Goal: Information Seeking & Learning: Find specific fact

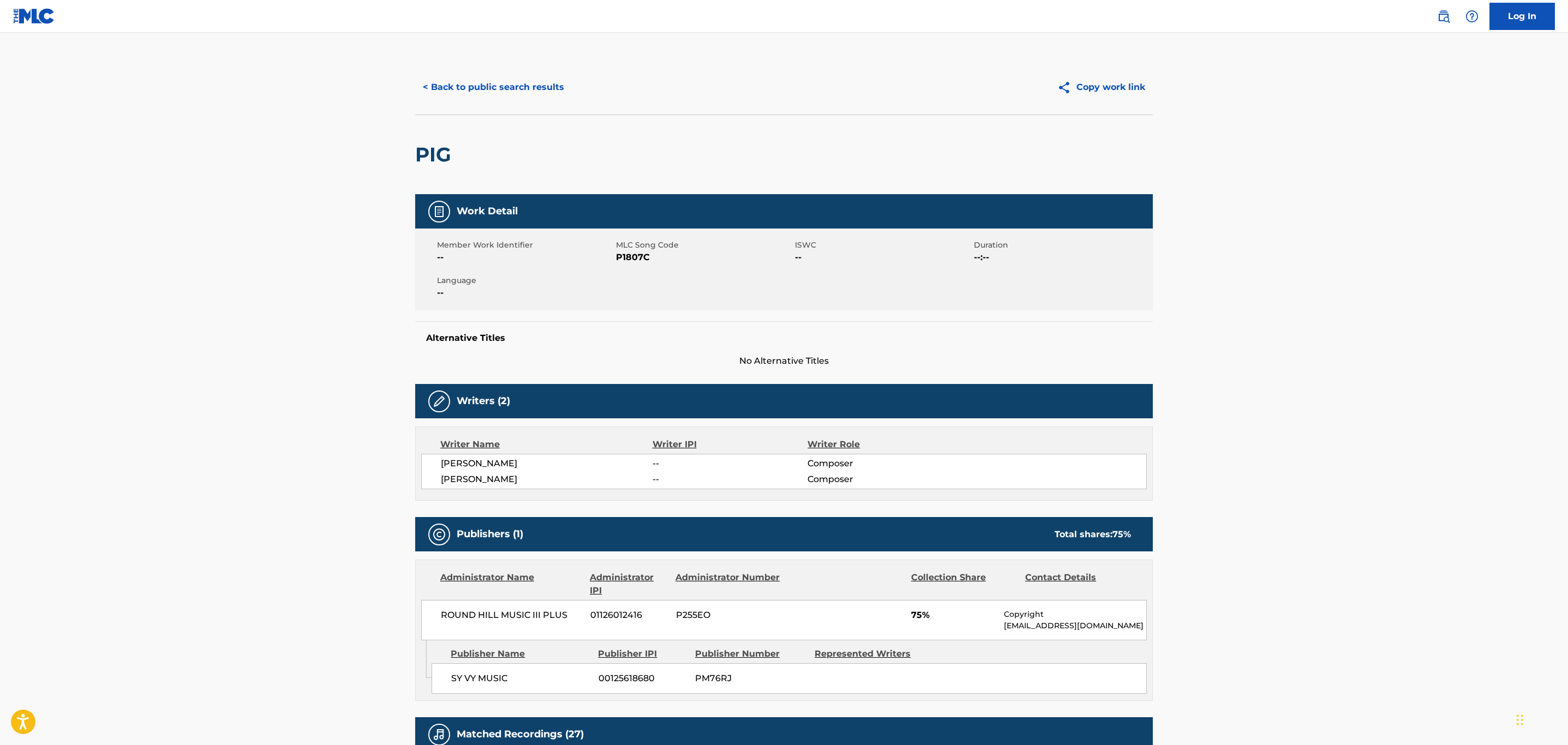
click at [485, 85] on button "< Back to public search results" at bounding box center [493, 87] width 156 height 27
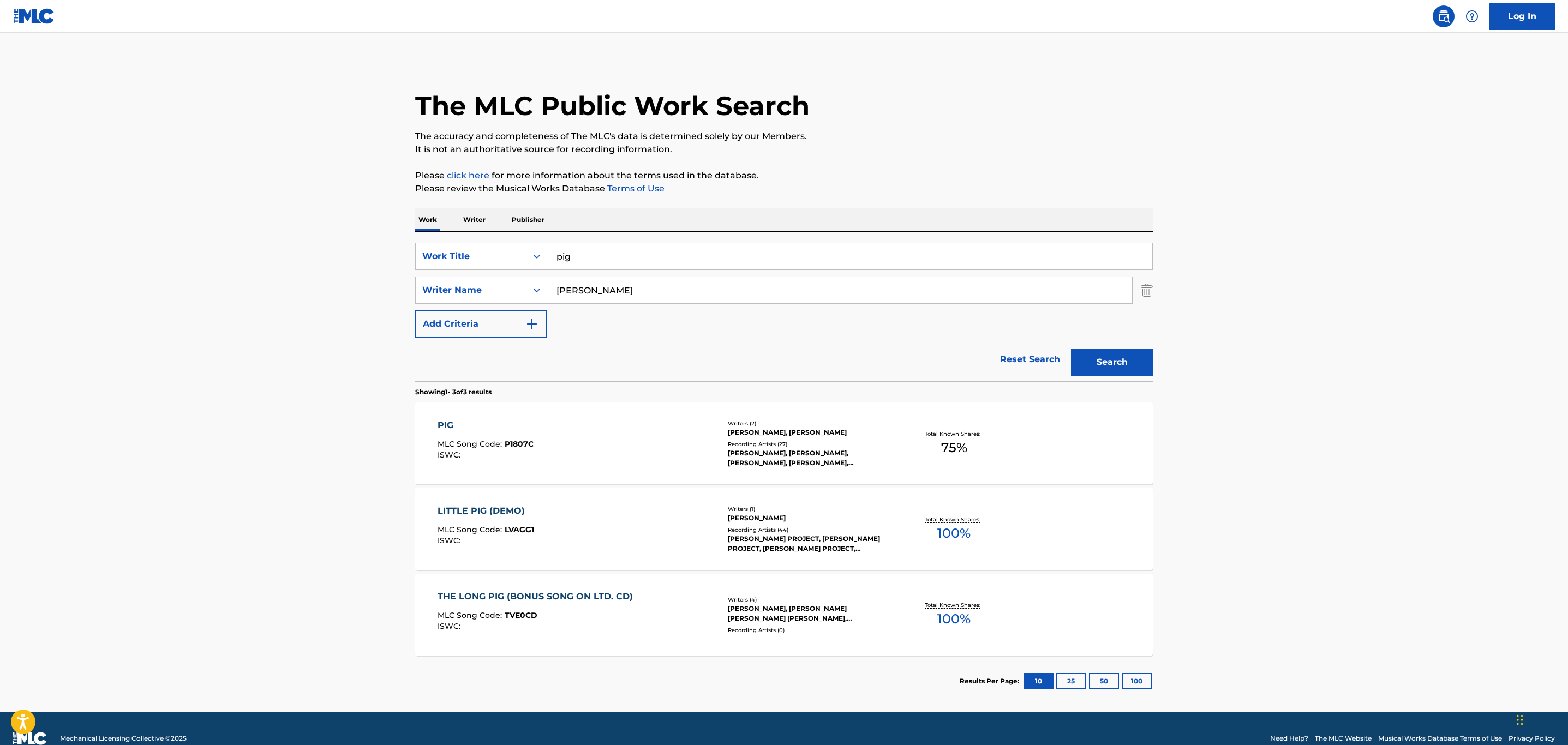
drag, startPoint x: 649, startPoint y: 276, endPoint x: 632, endPoint y: 278, distance: 17.1
click at [634, 278] on div "[PERSON_NAME]" at bounding box center [840, 290] width 586 height 27
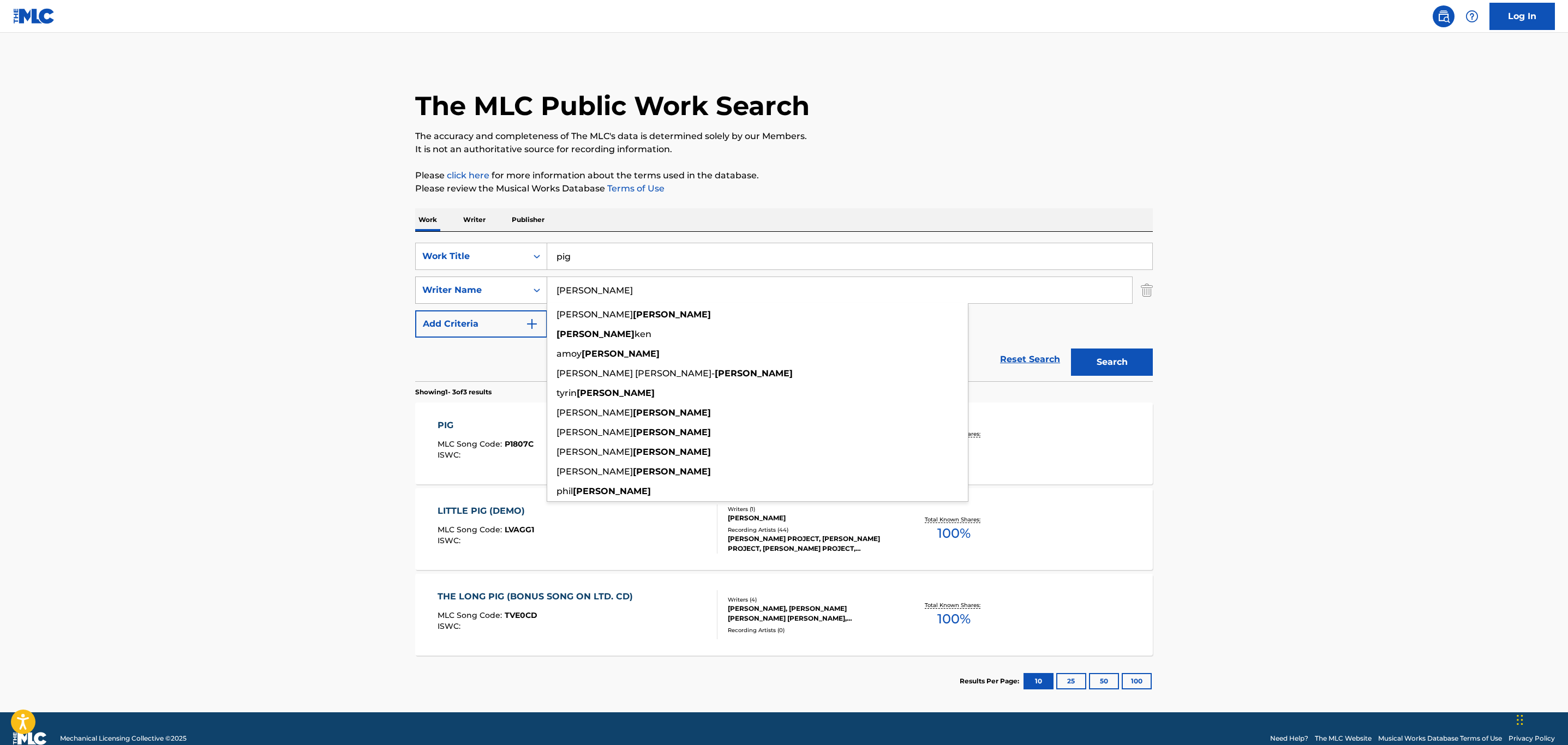
drag, startPoint x: 623, startPoint y: 292, endPoint x: 483, endPoint y: 290, distance: 140.0
click at [483, 290] on div "SearchWithCriteria36c2e66b-ddf3-402d-83a9-e083dc30453c Writer Name [PERSON_NAME…" at bounding box center [784, 290] width 738 height 27
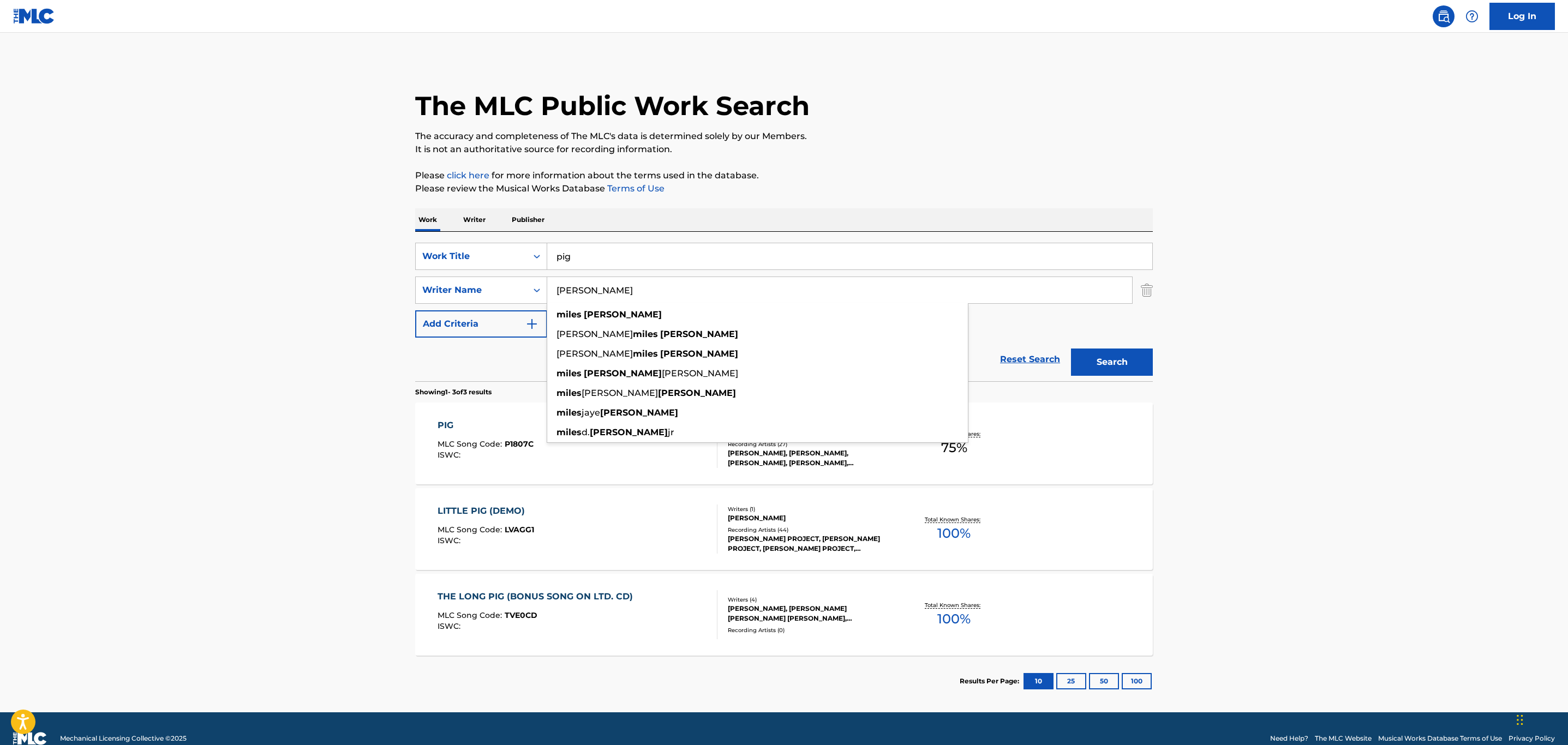
type input "[PERSON_NAME]"
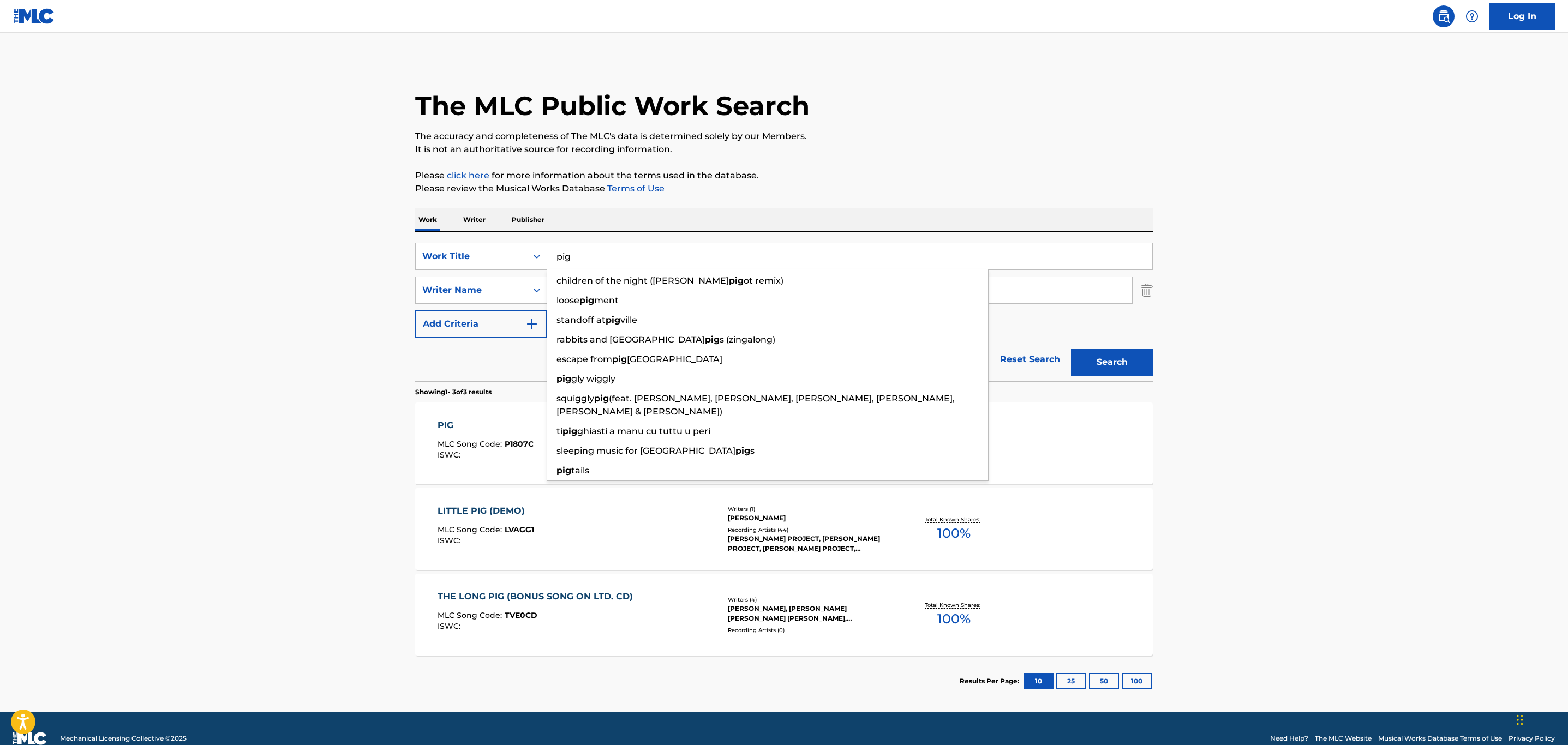
drag, startPoint x: 635, startPoint y: 246, endPoint x: 473, endPoint y: 228, distance: 163.0
click at [473, 228] on div "Work Writer Publisher SearchWithCriteria0a036e58-e7c4-49e2-9c5d-12f9e1dfc97c Wo…" at bounding box center [784, 457] width 738 height 498
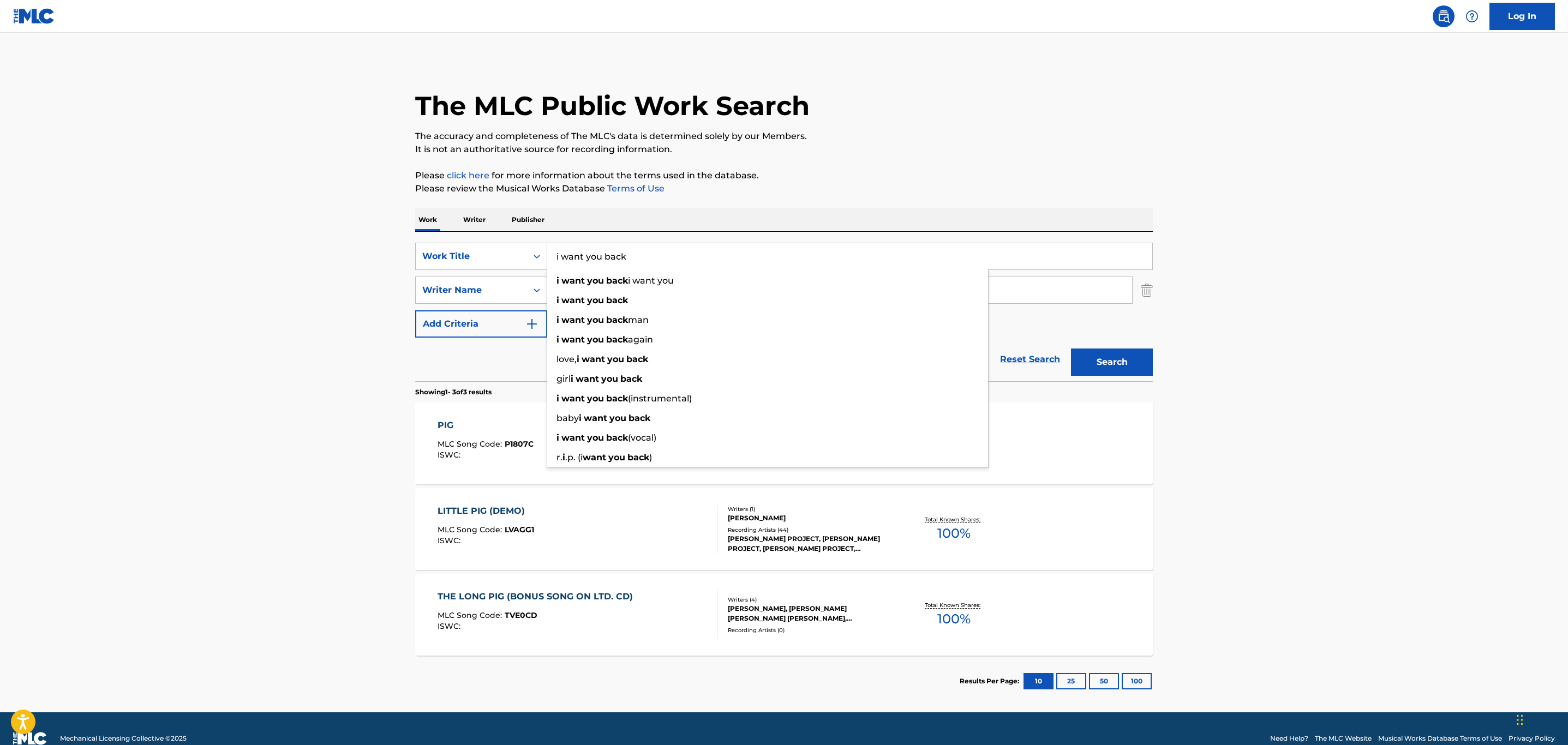
click at [295, 215] on main "The MLC Public Work Search The accuracy and completeness of The MLC's data is d…" at bounding box center [784, 372] width 1568 height 680
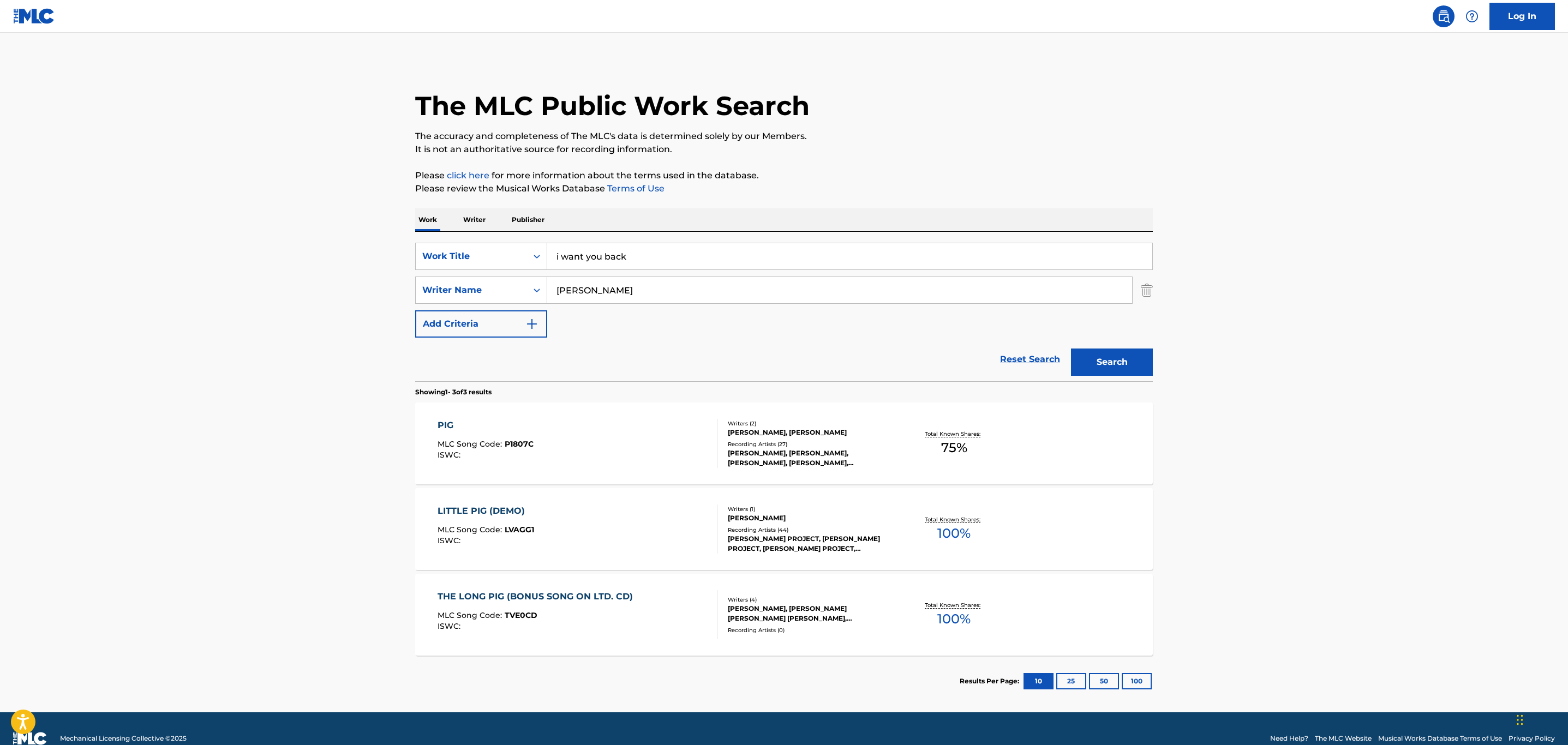
click at [1108, 347] on div "Search" at bounding box center [1108, 360] width 87 height 44
click at [1108, 348] on div "Search" at bounding box center [1108, 360] width 87 height 44
click at [1113, 349] on button "Search" at bounding box center [1111, 362] width 82 height 27
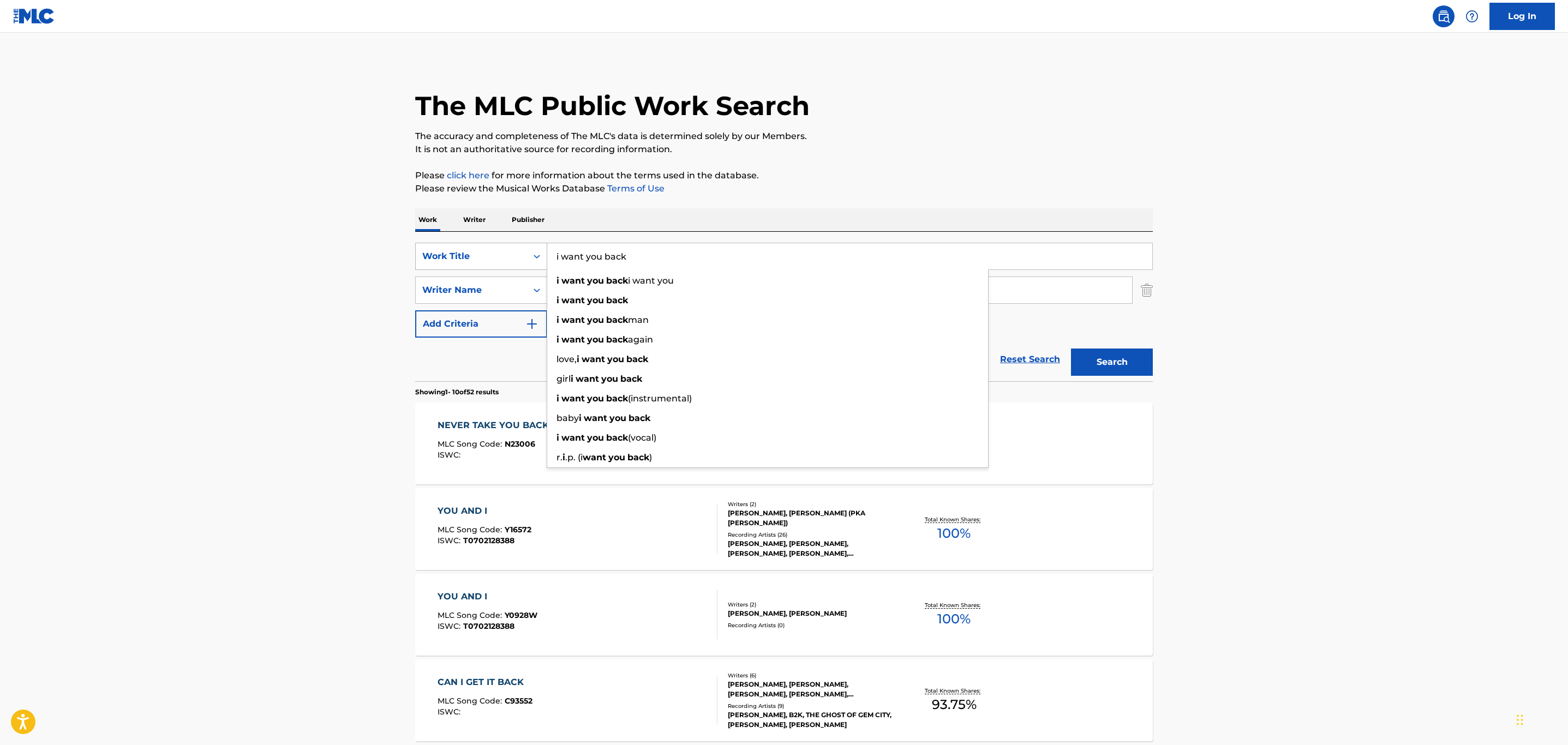
drag, startPoint x: 678, startPoint y: 245, endPoint x: 514, endPoint y: 245, distance: 164.0
click at [514, 245] on div "SearchWithCriteria0a036e58-e7c4-49e2-9c5d-12f9e1dfc97c Work Title i want you ba…" at bounding box center [784, 256] width 738 height 27
type input "j"
type input "want you back"
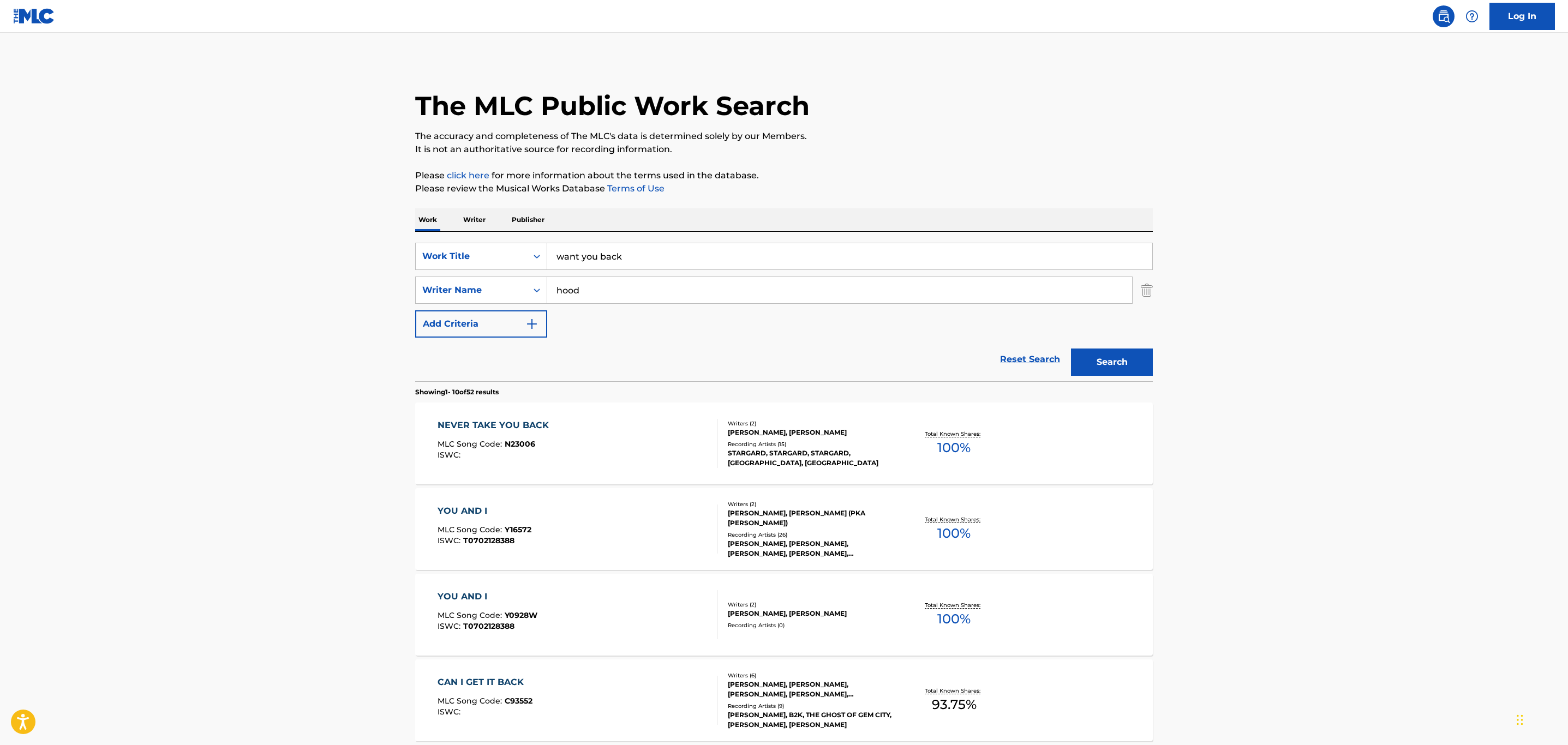
type input "hood"
click at [1071, 349] on button "Search" at bounding box center [1111, 362] width 82 height 27
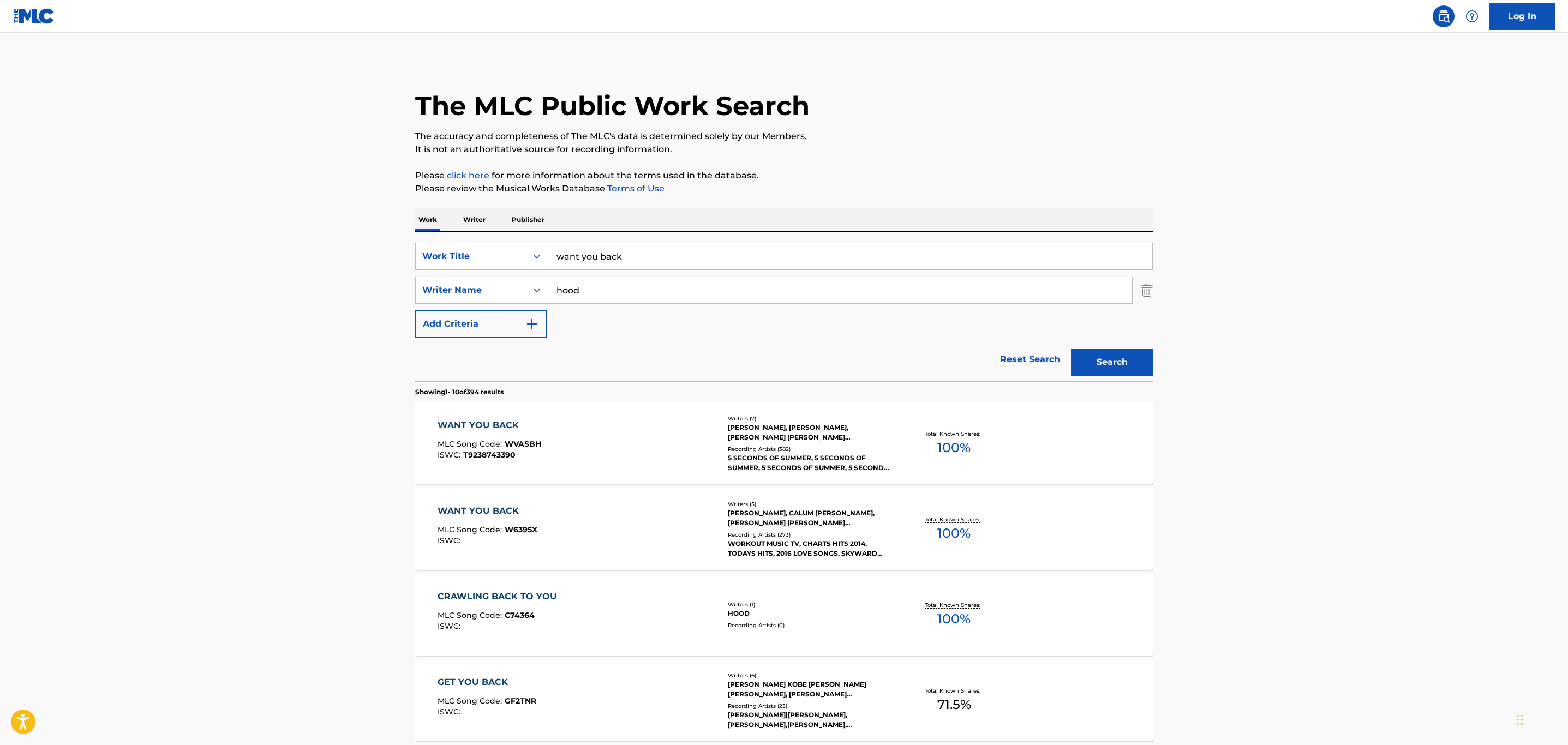
click at [650, 522] on div "WANT YOU BACK MLC Song Code : W6395X ISWC :" at bounding box center [578, 529] width 281 height 49
